Goal: Information Seeking & Learning: Learn about a topic

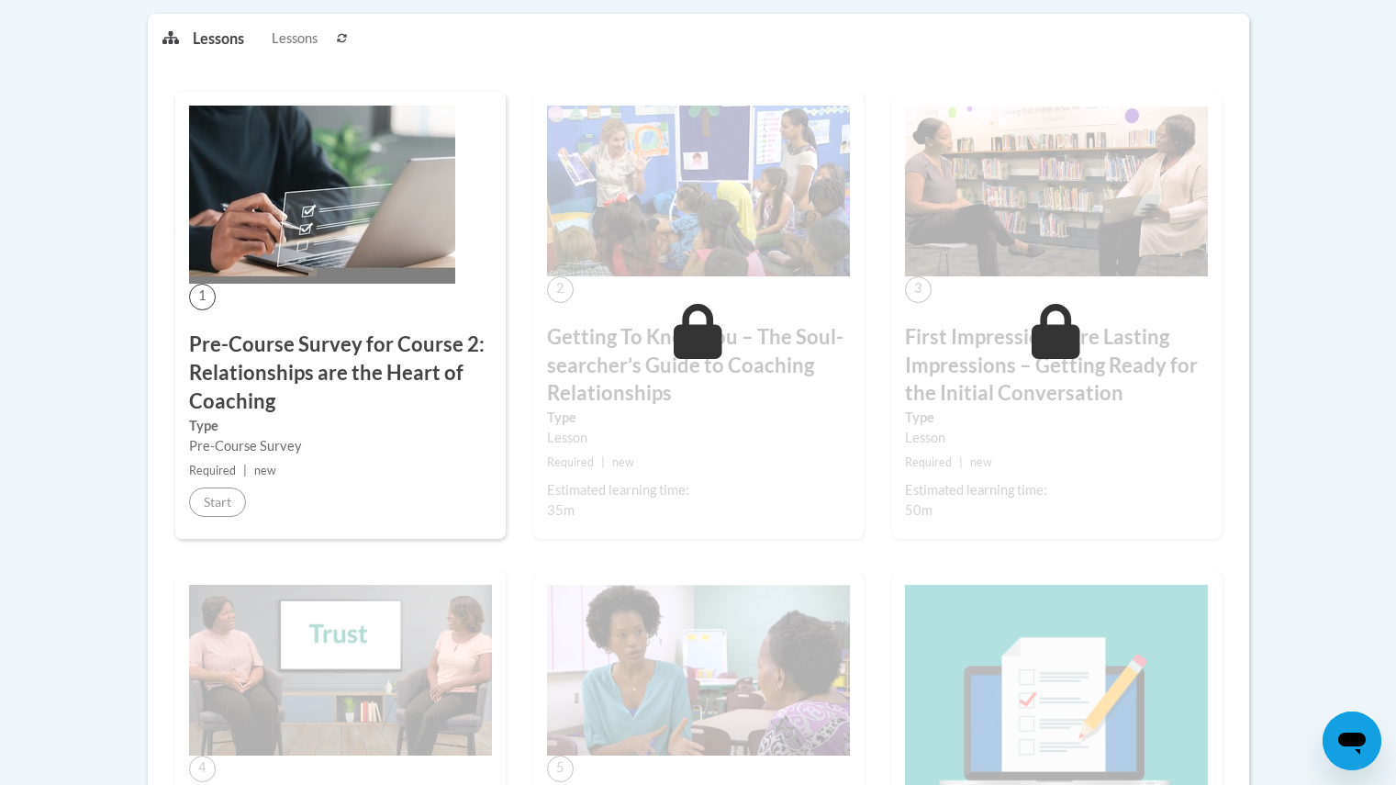
scroll to position [551, 0]
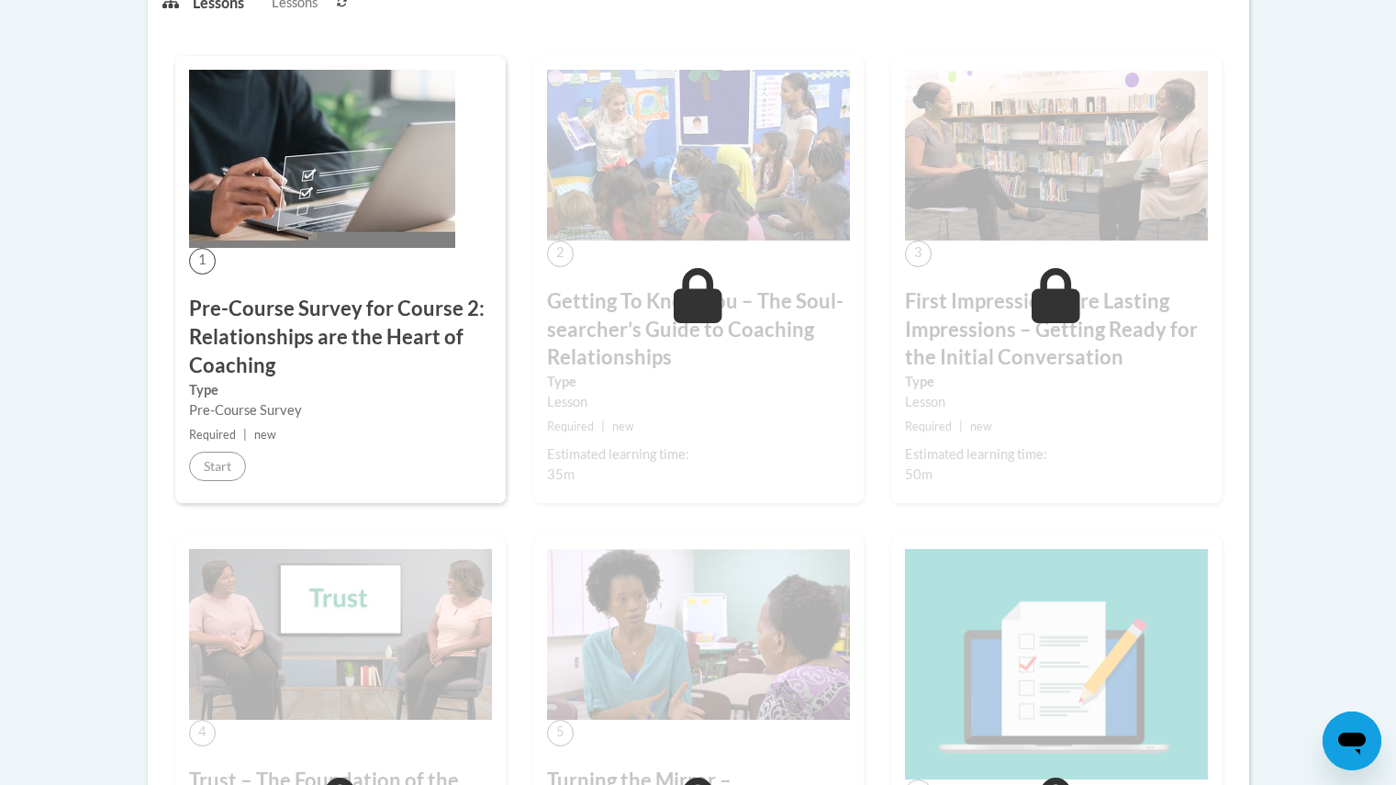
scroll to position [331, 0]
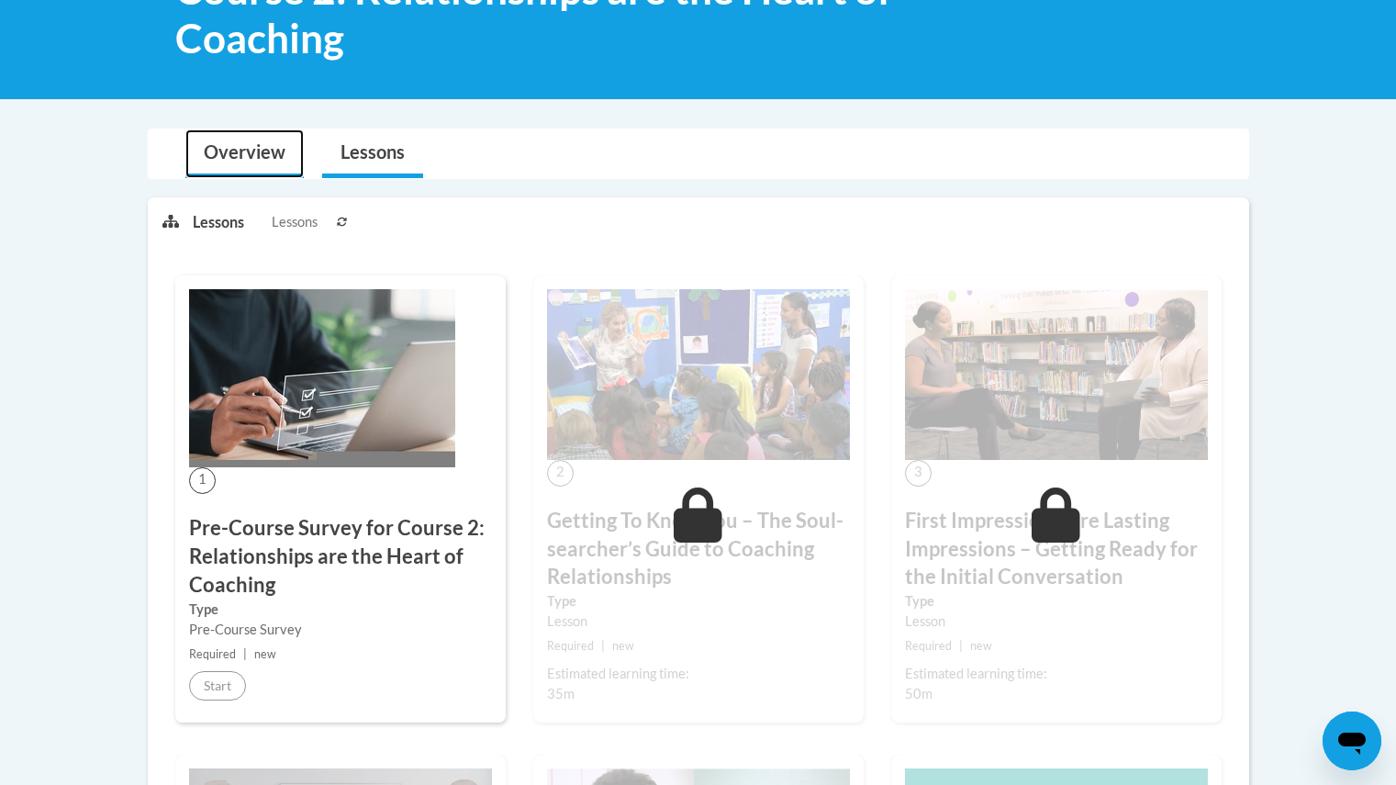
click at [256, 155] on link "Overview" at bounding box center [244, 153] width 118 height 49
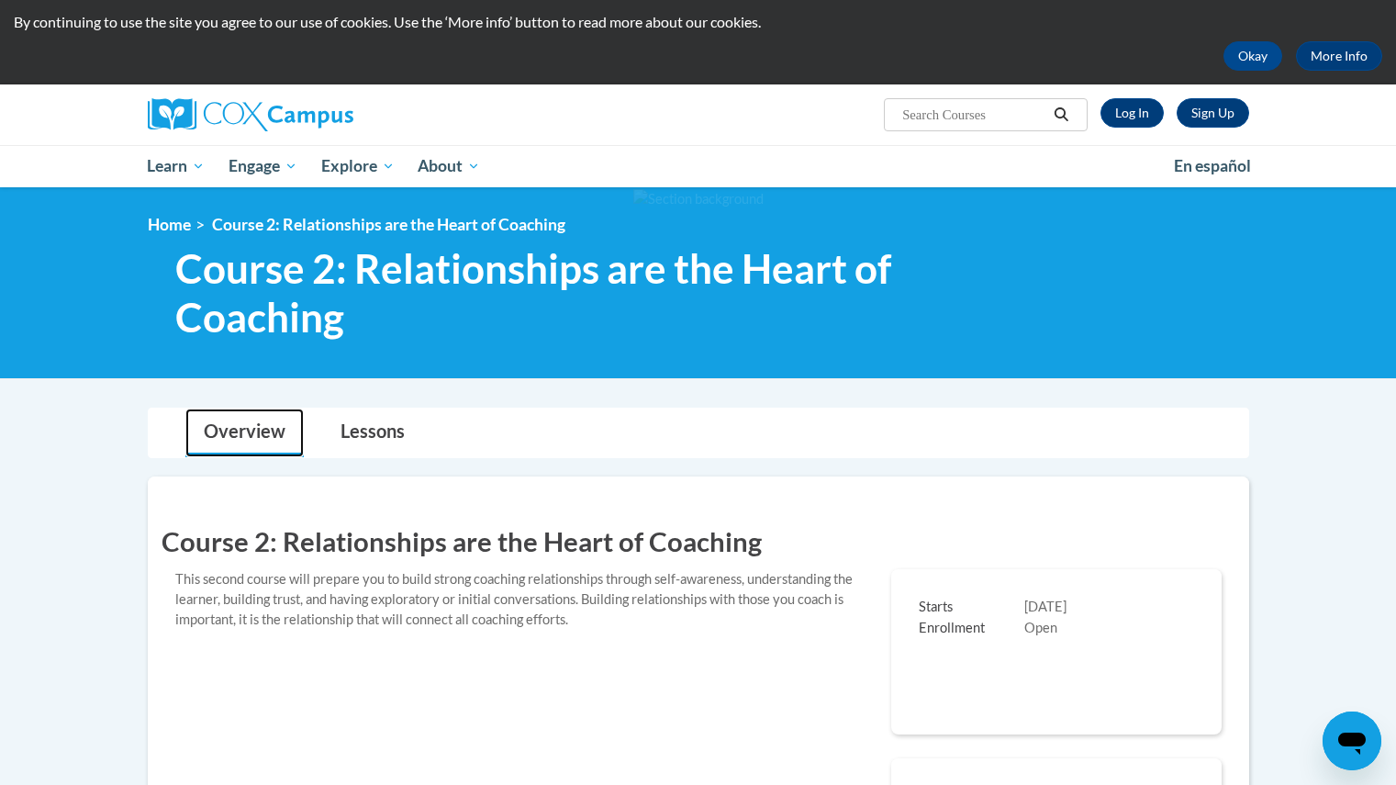
scroll to position [47, 0]
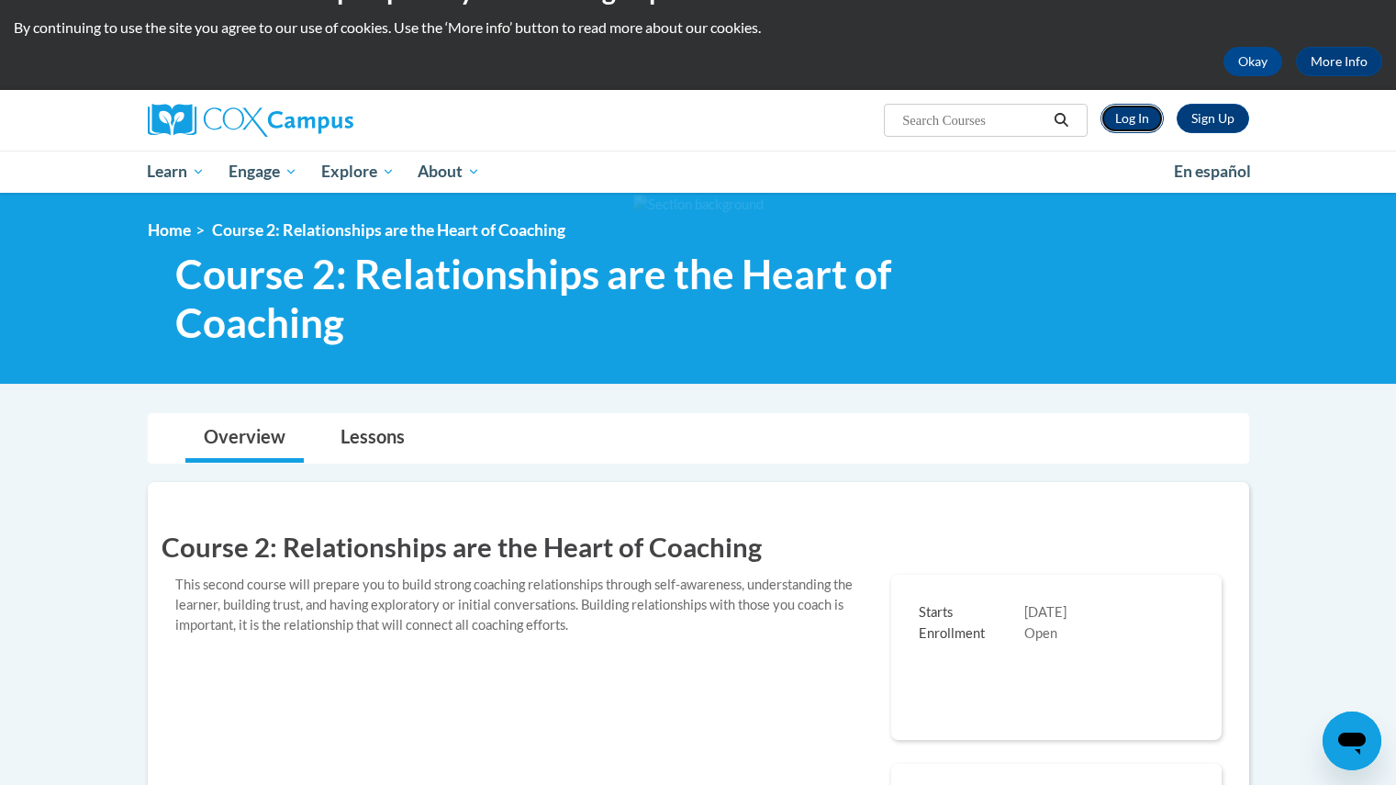
click at [1130, 116] on link "Log In" at bounding box center [1131, 118] width 63 height 29
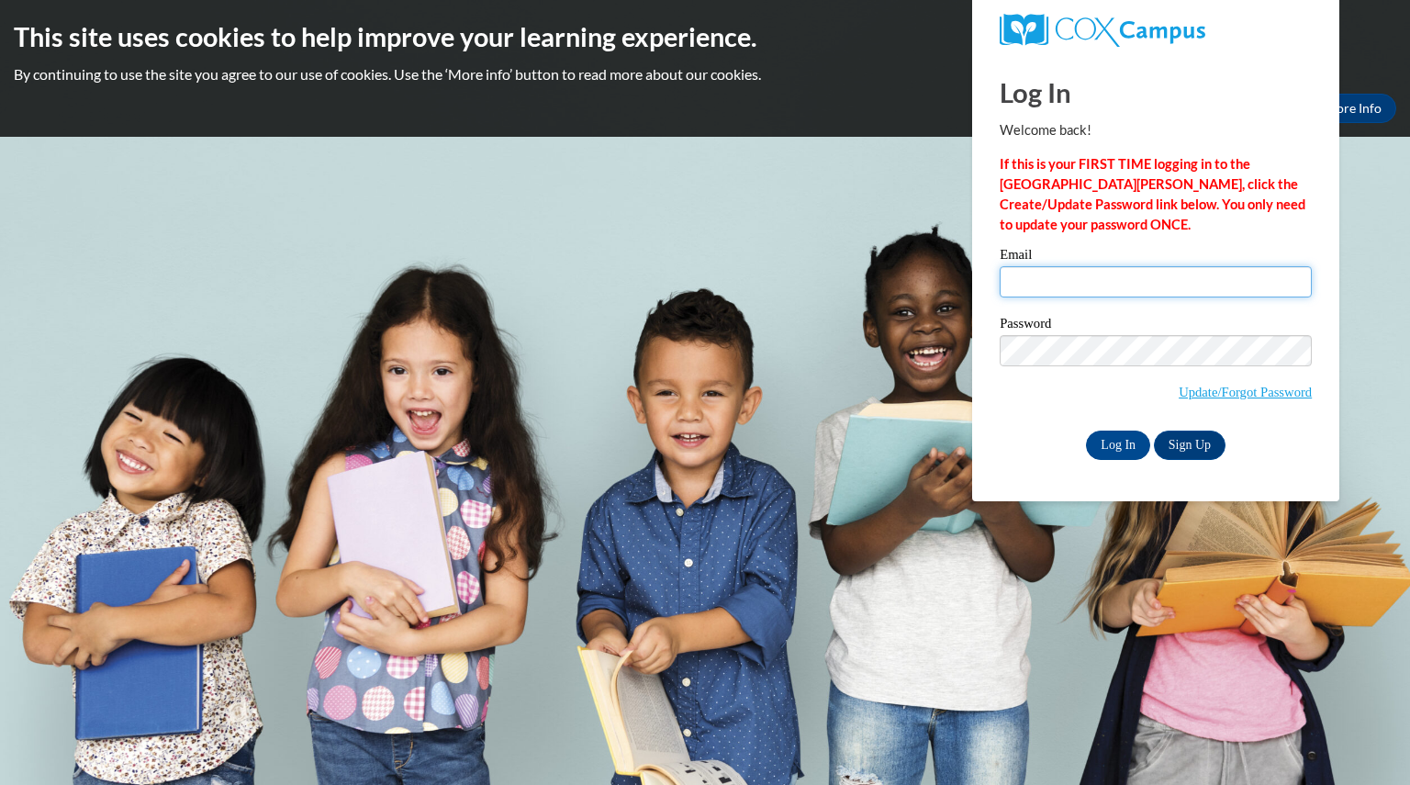
type input "cyntowns@yahoo.com"
click at [1095, 283] on input "cyntowns@yahoo.com" at bounding box center [1155, 281] width 312 height 31
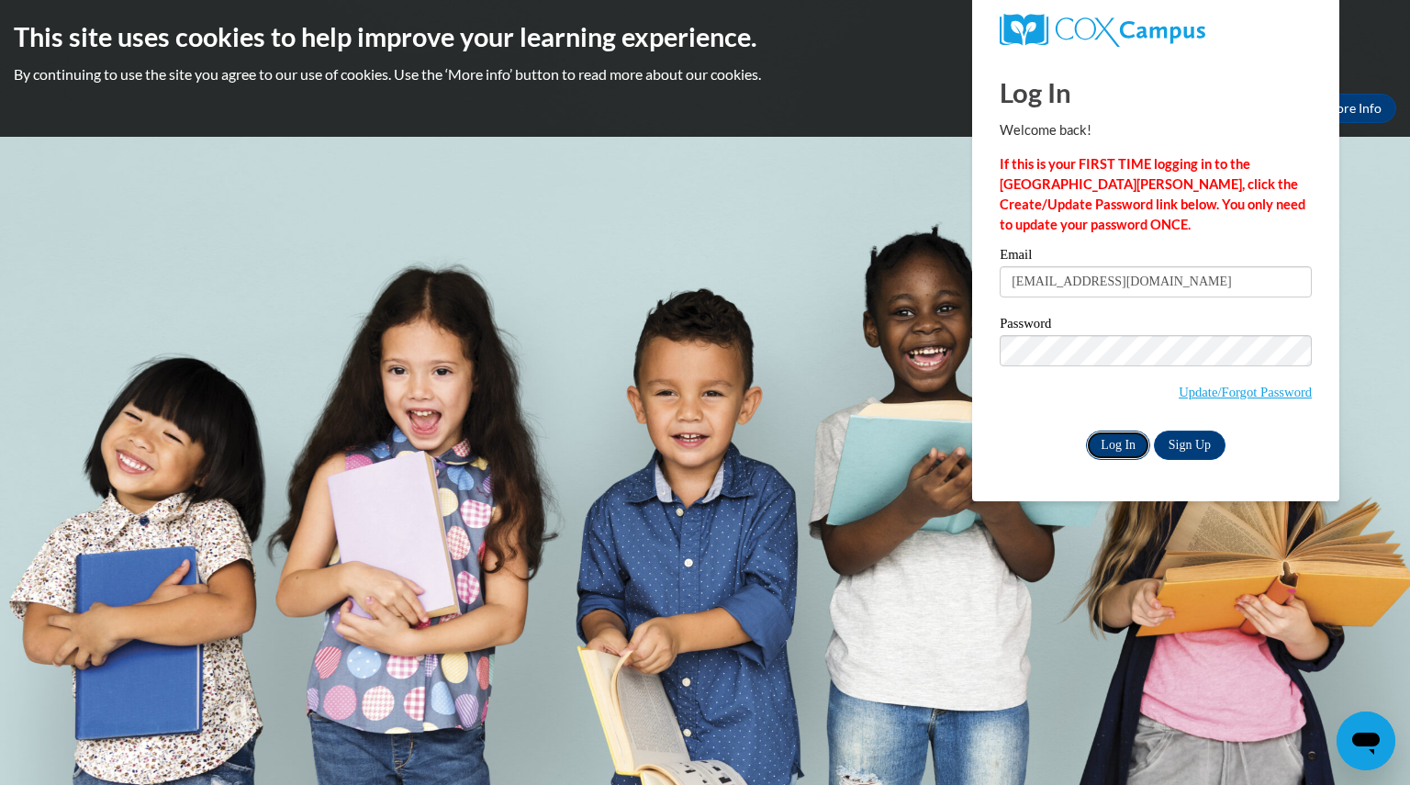
click at [1100, 435] on input "Log In" at bounding box center [1118, 444] width 64 height 29
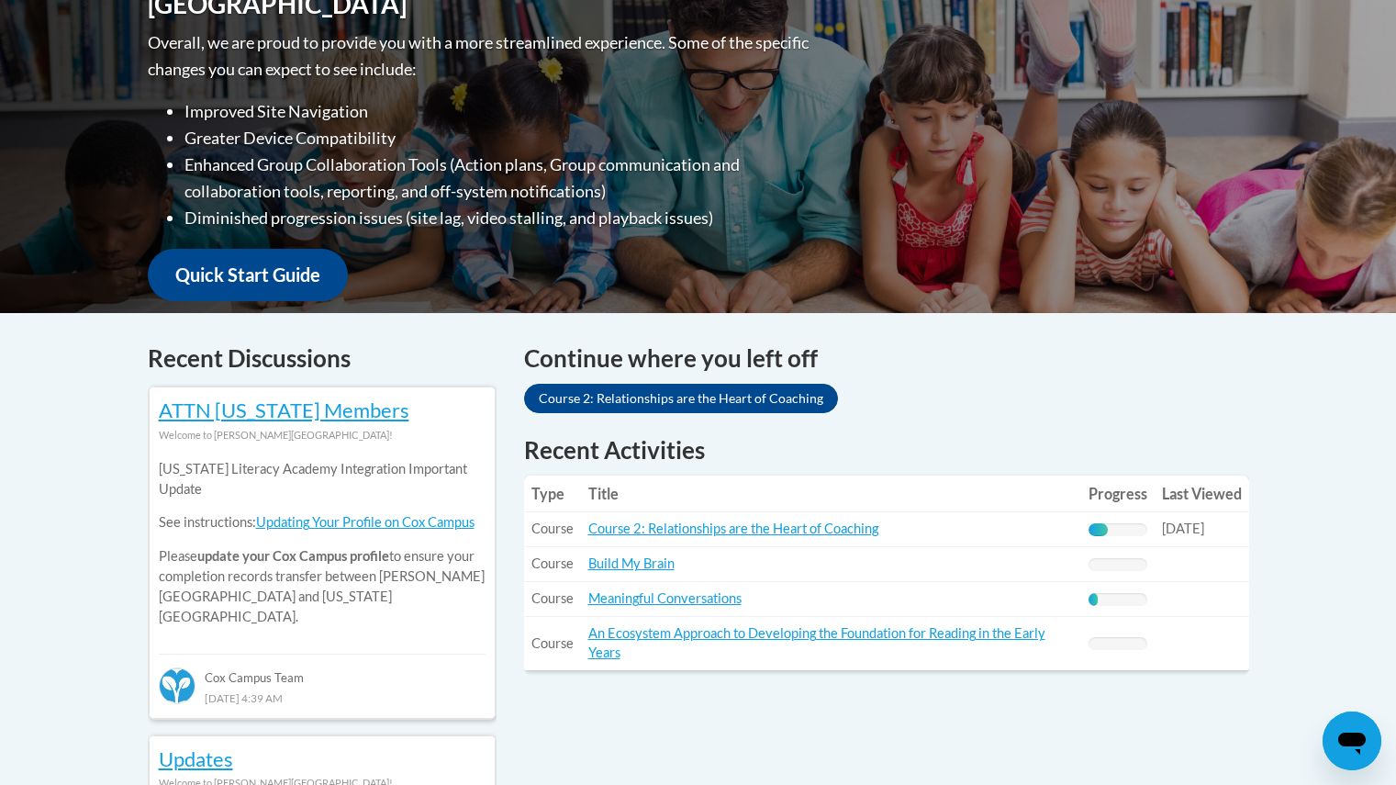
scroll to position [469, 0]
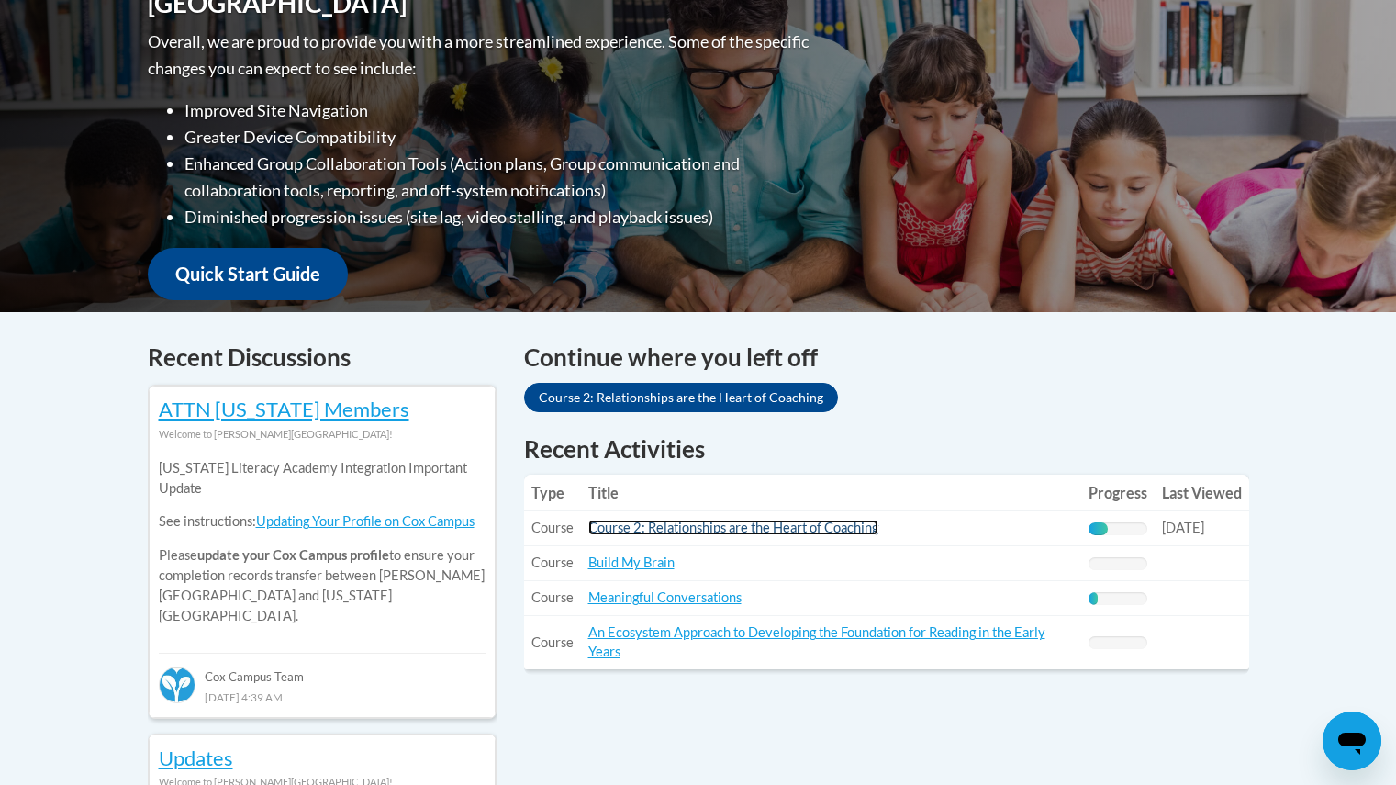
click at [701, 523] on link "Course 2: Relationships are the Heart of Coaching" at bounding box center [733, 527] width 290 height 16
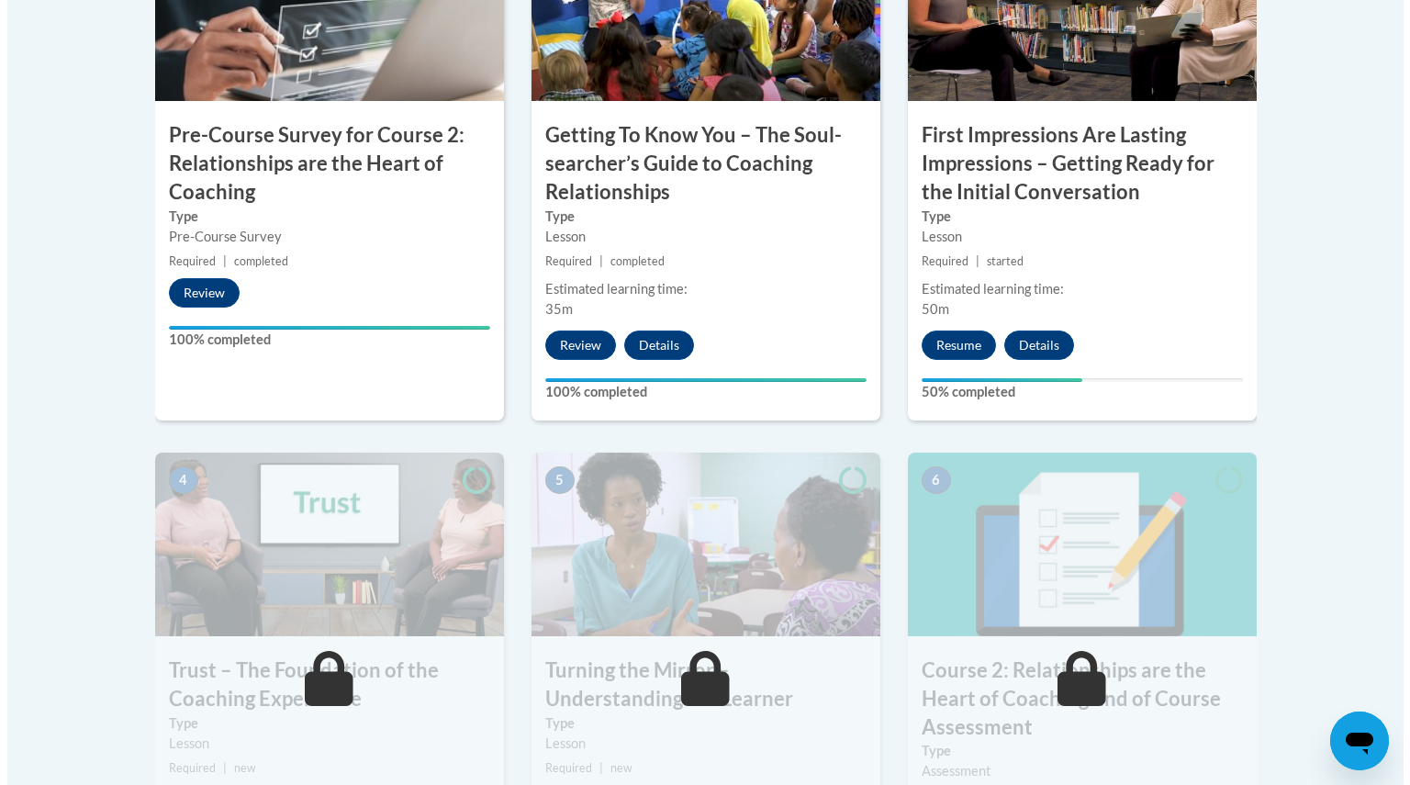
scroll to position [742, 0]
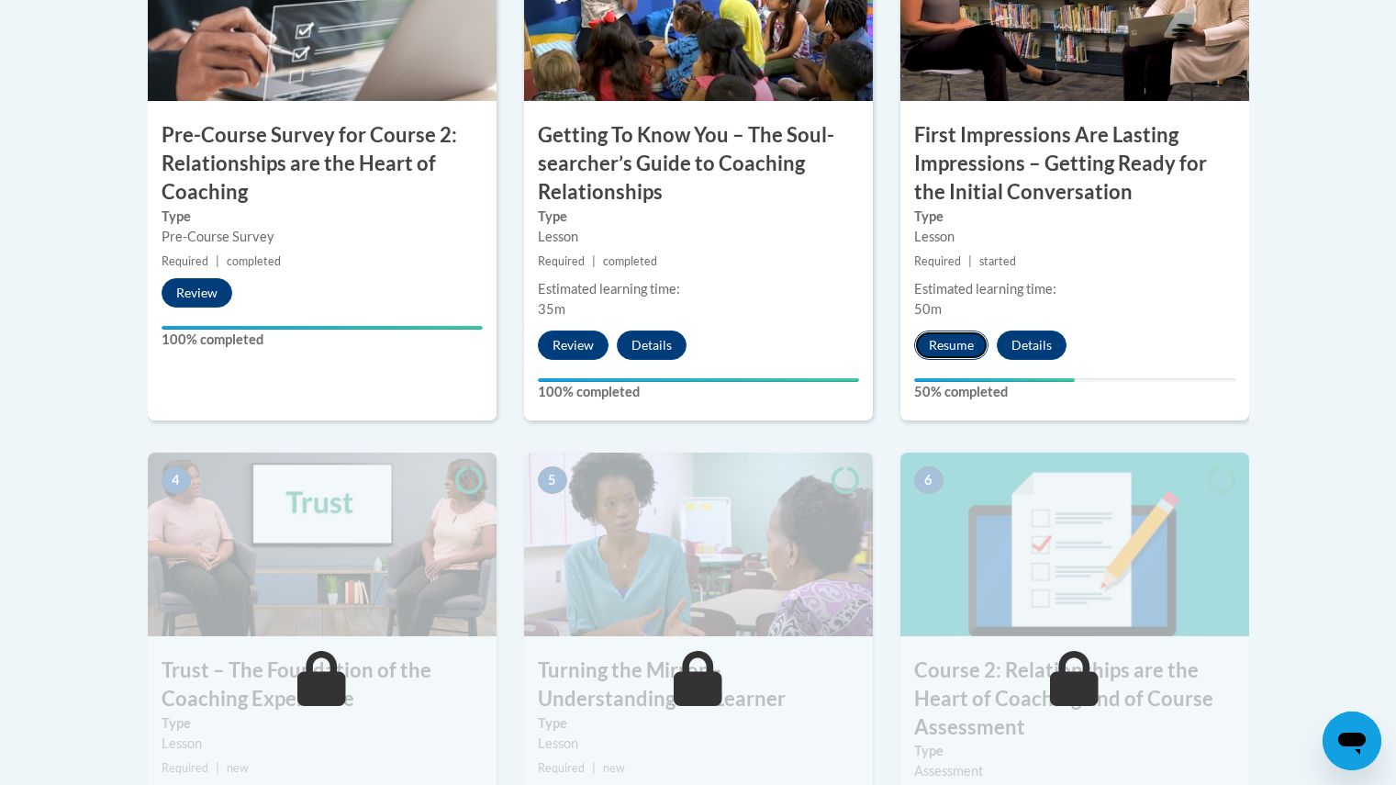
click at [949, 345] on button "Resume" at bounding box center [951, 344] width 74 height 29
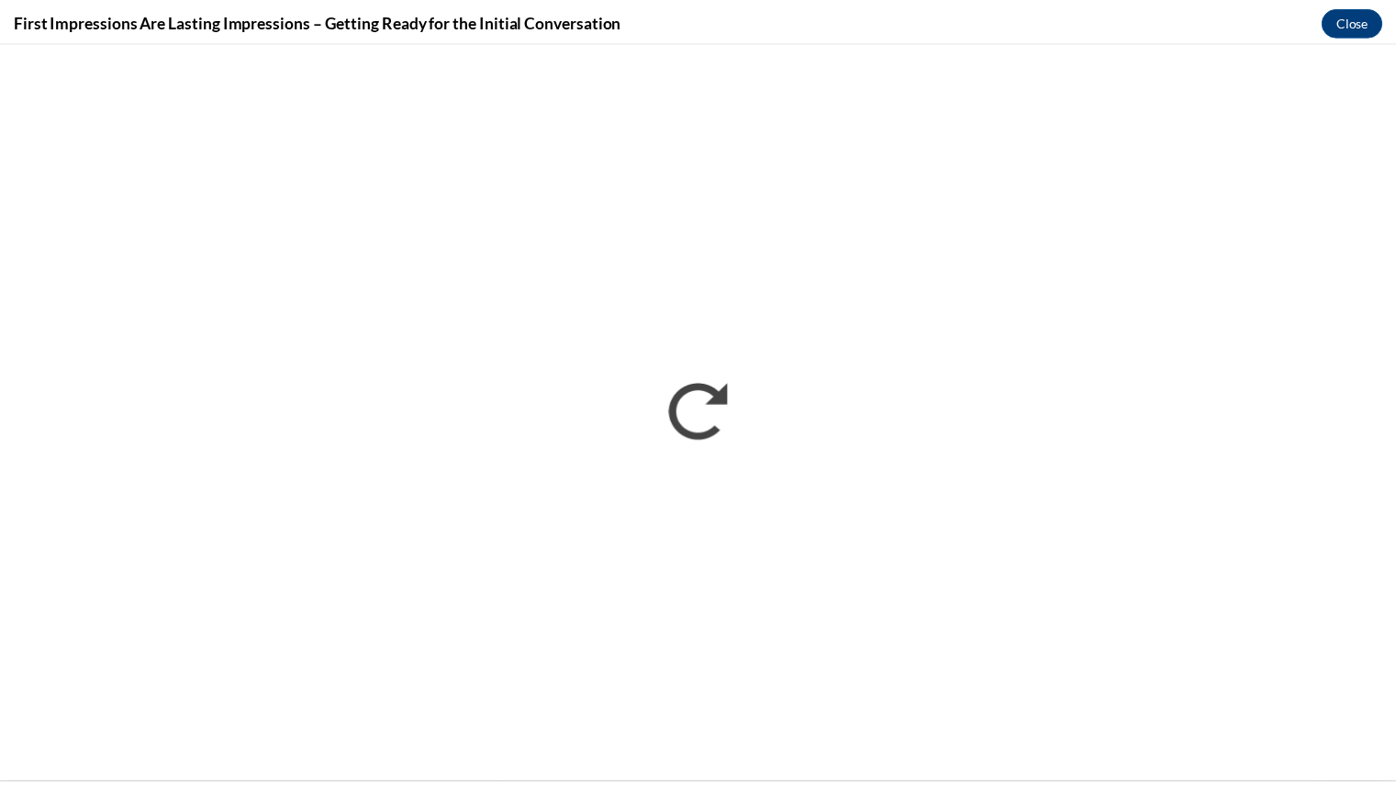
scroll to position [0, 0]
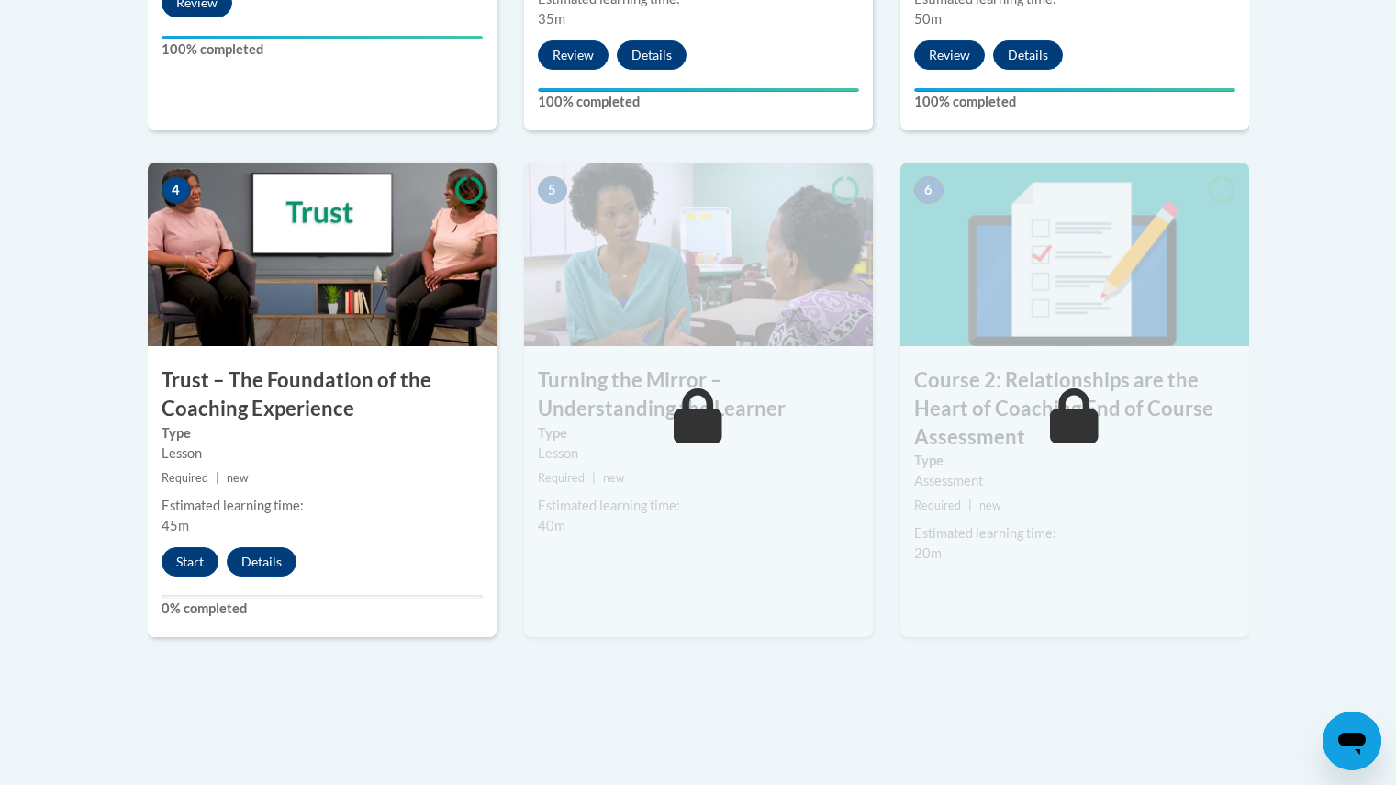
scroll to position [1033, 0]
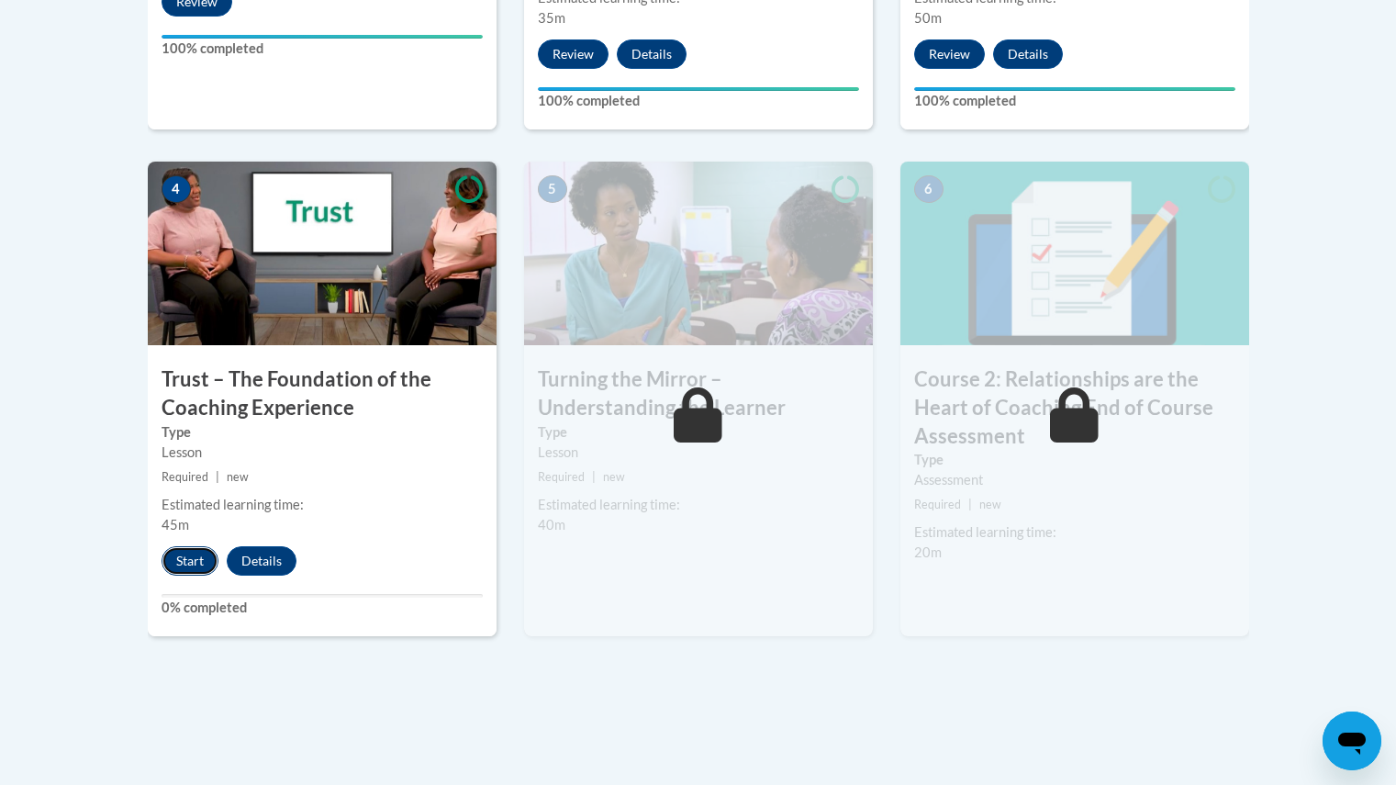
click at [181, 566] on button "Start" at bounding box center [190, 560] width 57 height 29
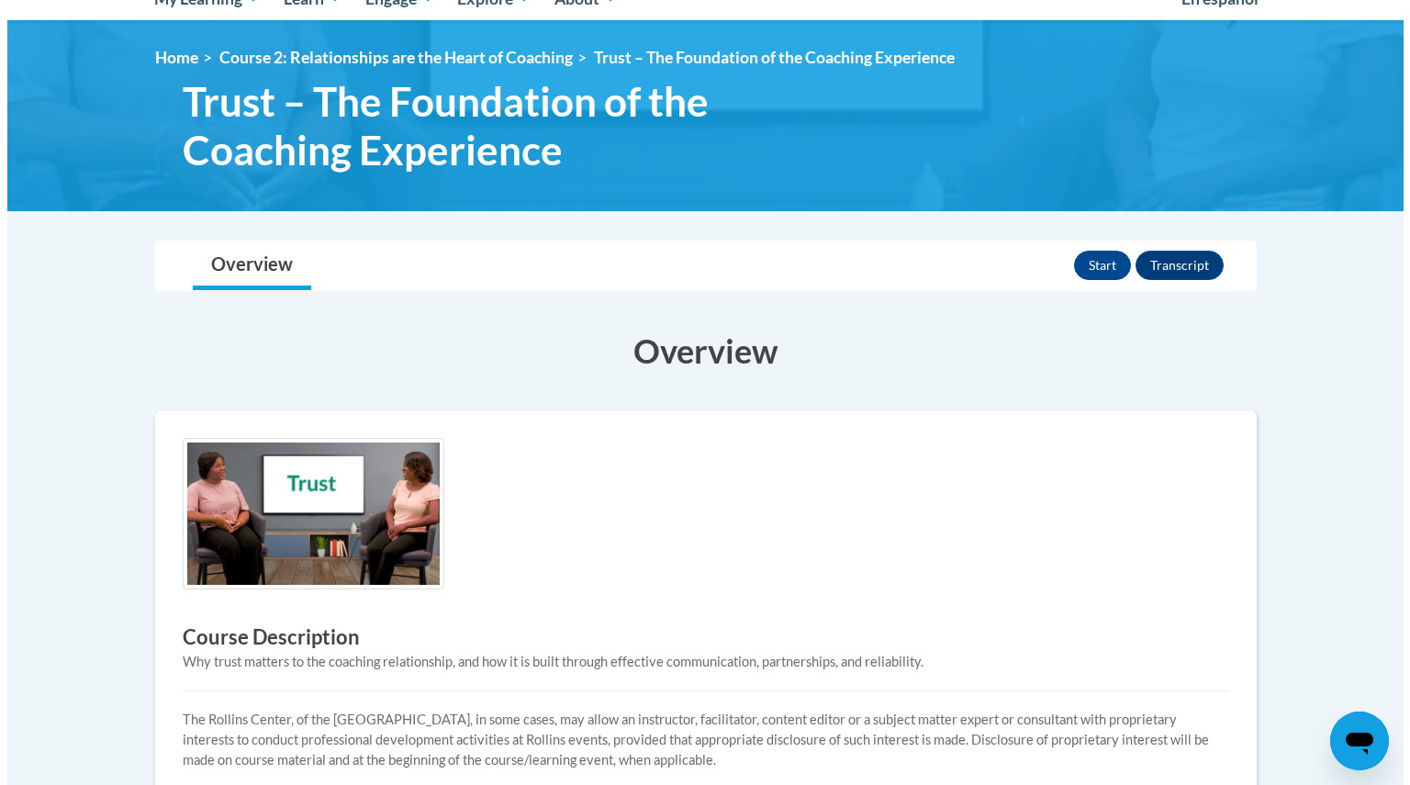
scroll to position [220, 0]
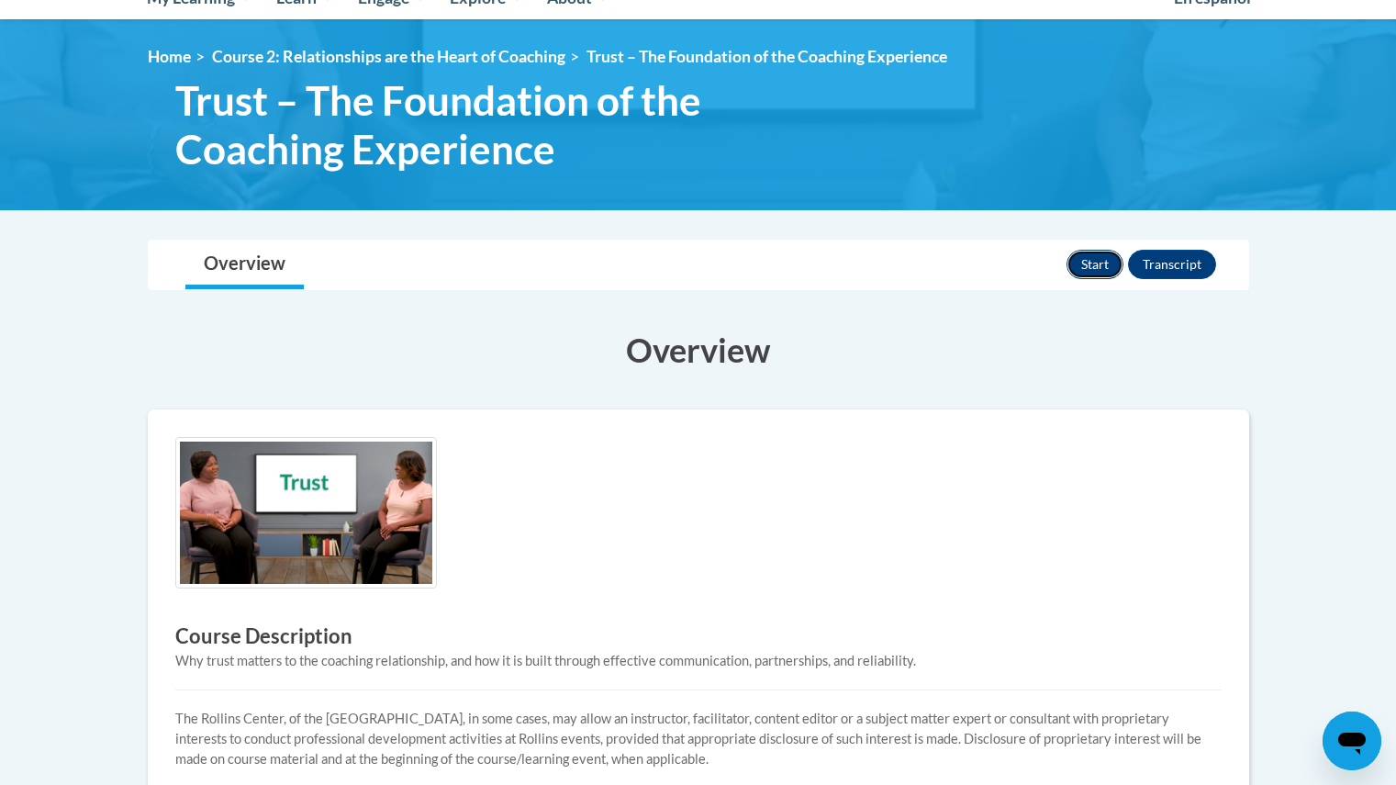
click at [1103, 262] on button "Start" at bounding box center [1094, 264] width 57 height 29
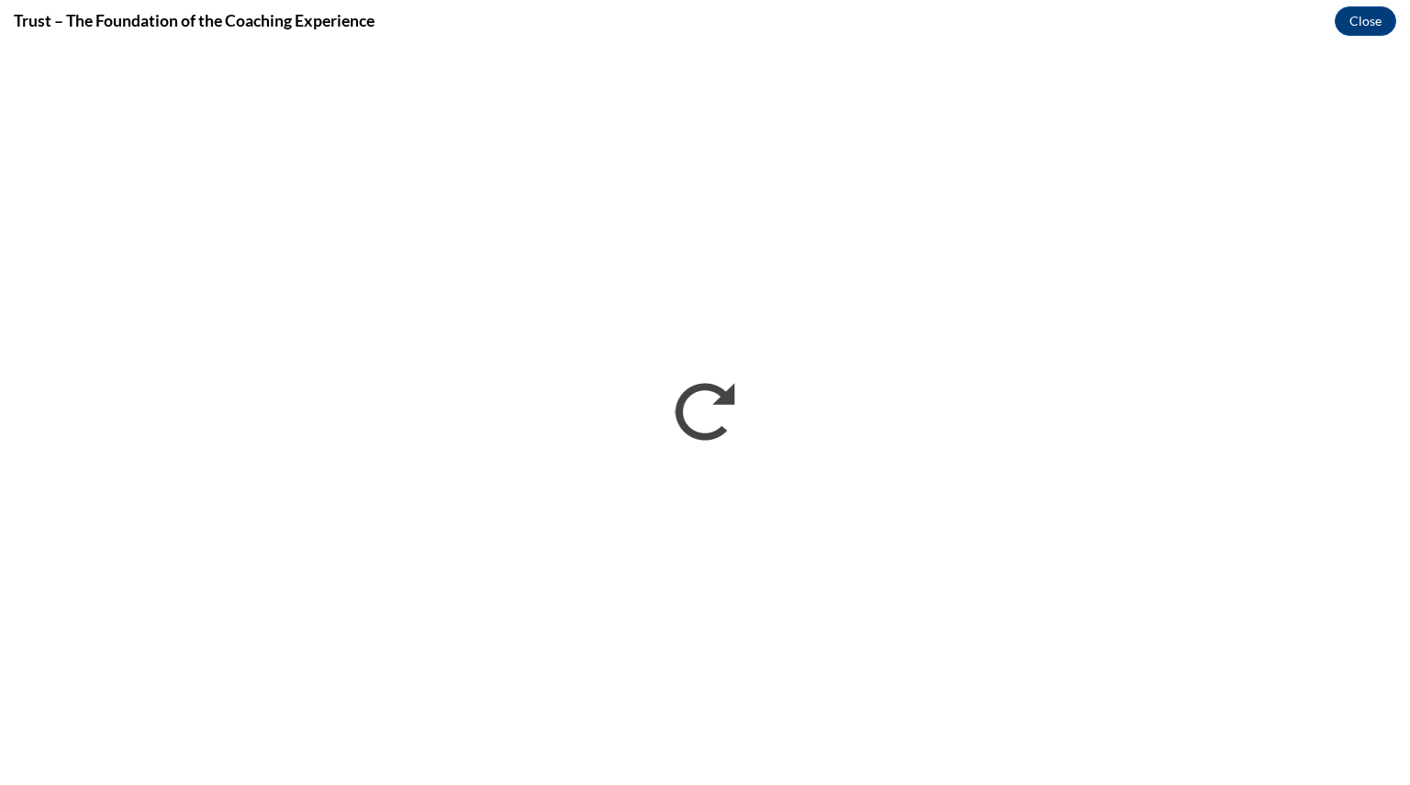
scroll to position [0, 0]
